Goal: Find specific page/section: Find specific page/section

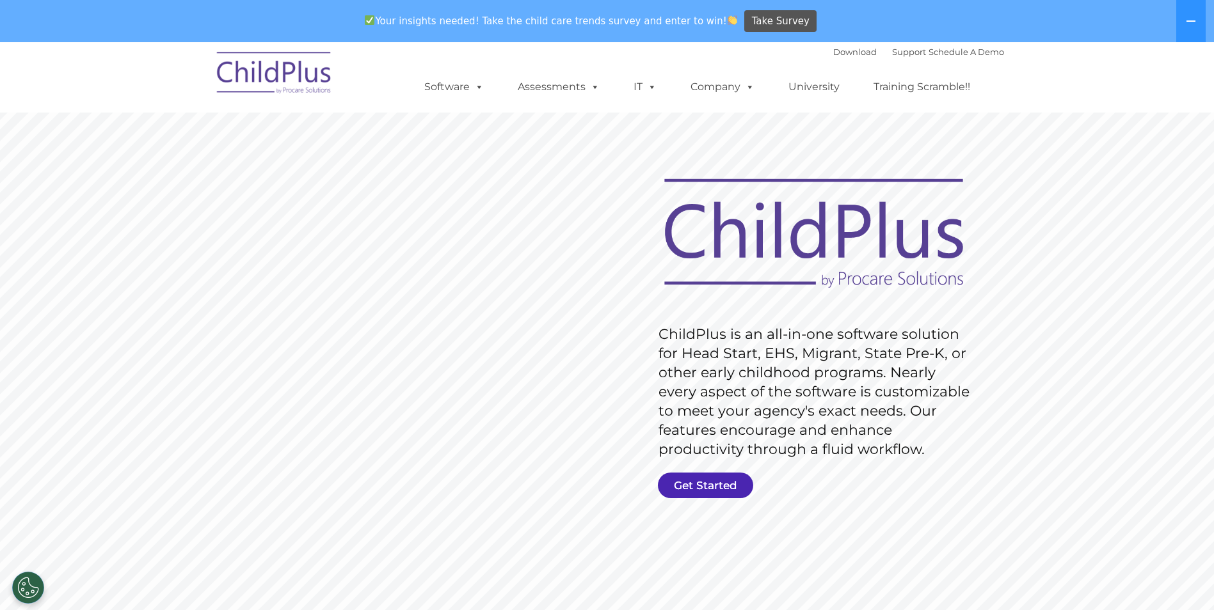
click at [579, 490] on link "Get Started" at bounding box center [705, 486] width 95 height 26
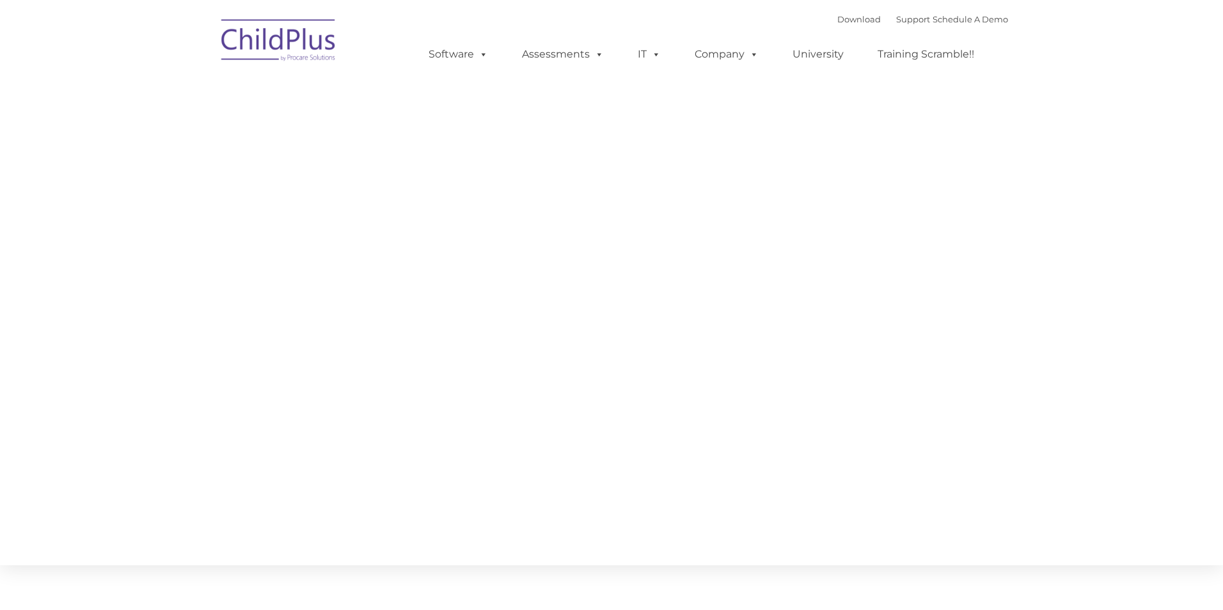
type input ""
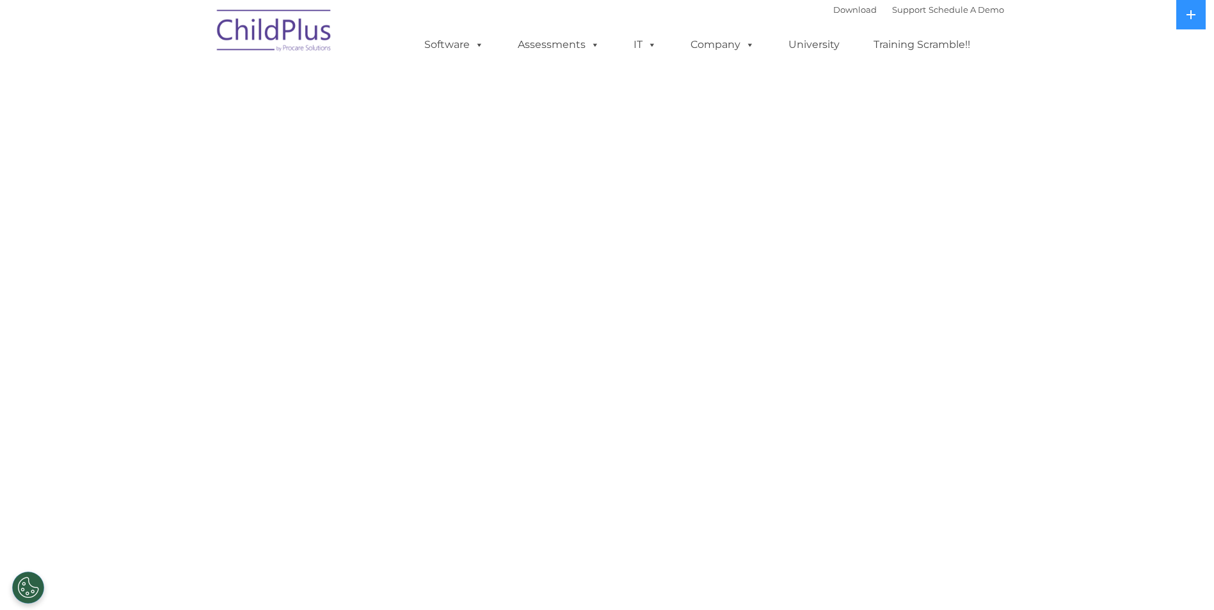
select select "MEDIUM"
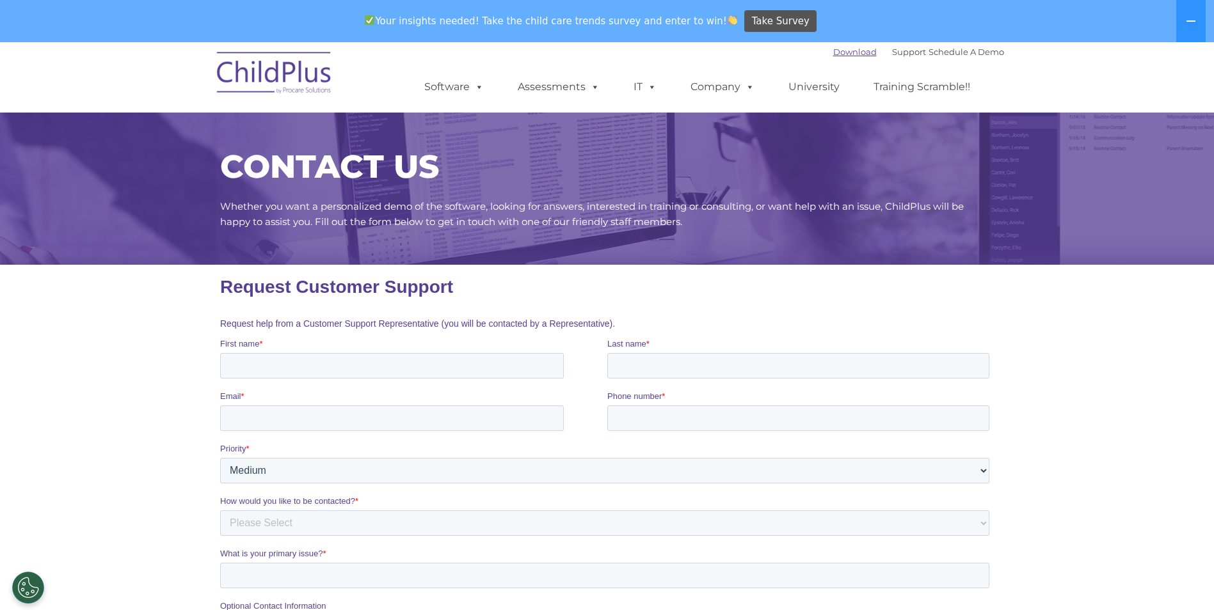
click at [839, 51] on link "Download" at bounding box center [855, 52] width 44 height 10
